Goal: Transaction & Acquisition: Book appointment/travel/reservation

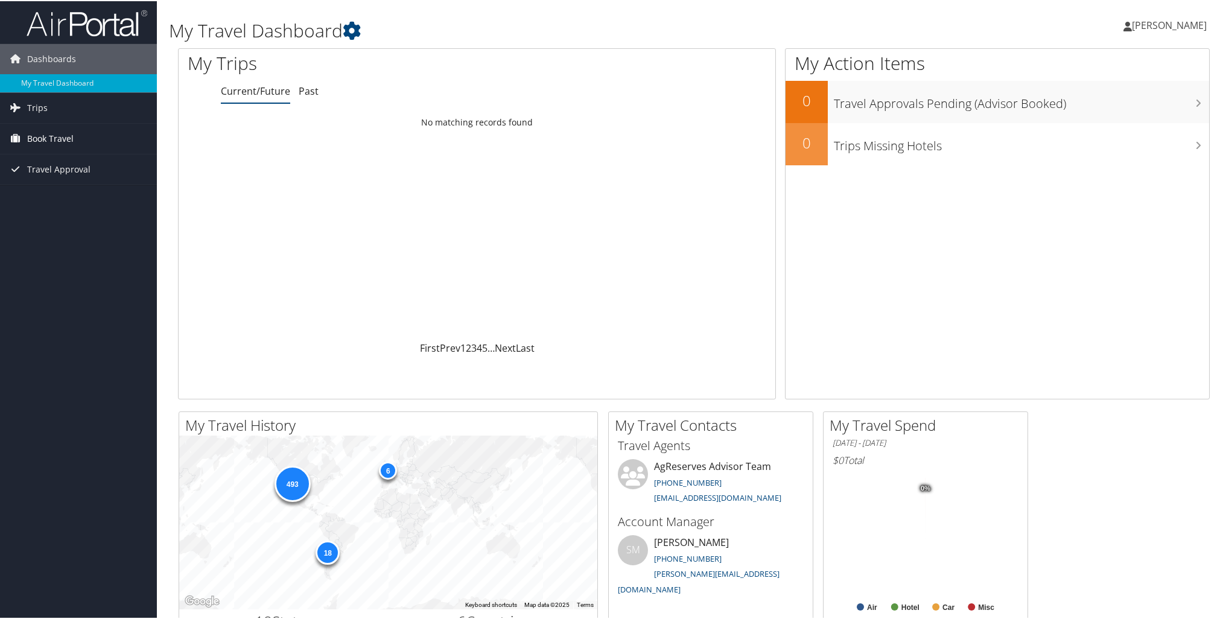
click at [54, 138] on span "Book Travel" at bounding box center [50, 137] width 46 height 30
click at [54, 198] on link "Book/Manage Online Trips" at bounding box center [78, 198] width 157 height 18
click at [57, 194] on link "Book/Manage Online Trips" at bounding box center [78, 198] width 157 height 18
click at [88, 200] on link "Book/Manage Online Trips" at bounding box center [78, 198] width 157 height 18
